Goal: Task Accomplishment & Management: Use online tool/utility

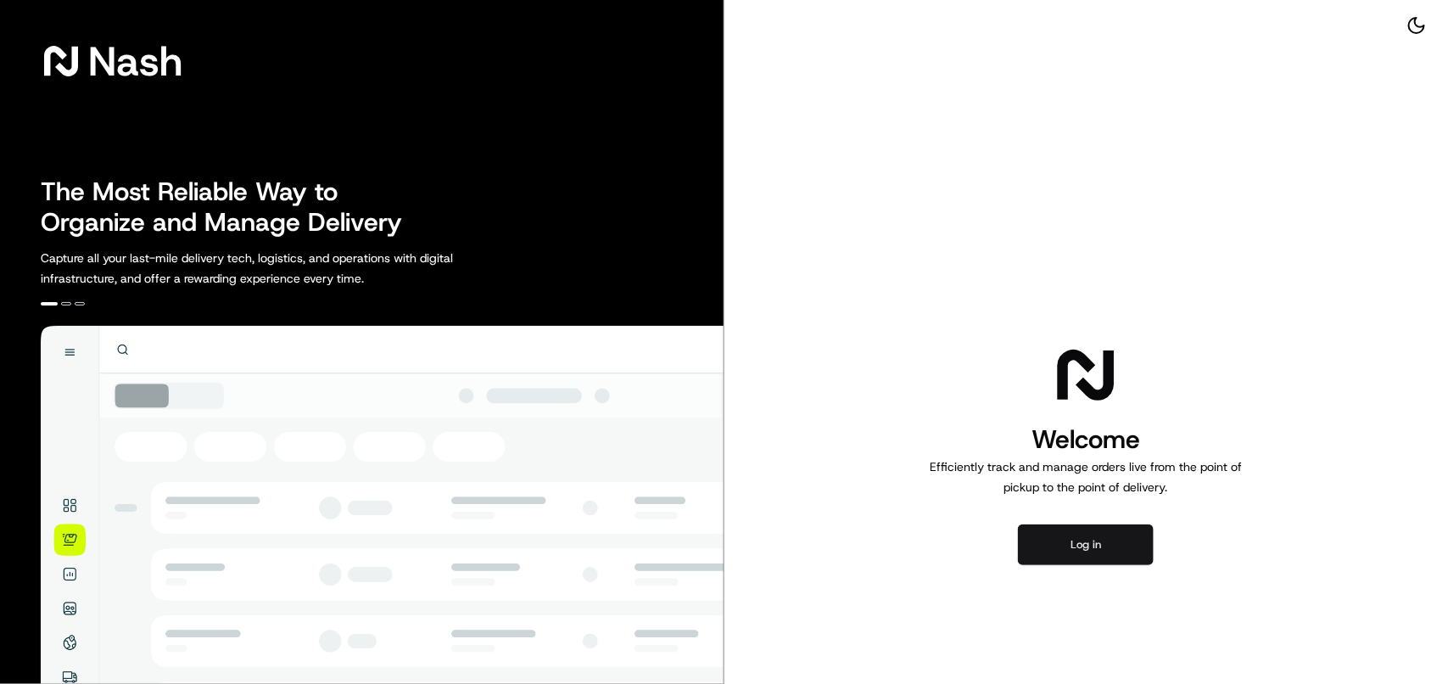
click at [1122, 552] on button "Log in" at bounding box center [1086, 544] width 136 height 41
